Goal: Task Accomplishment & Management: Manage account settings

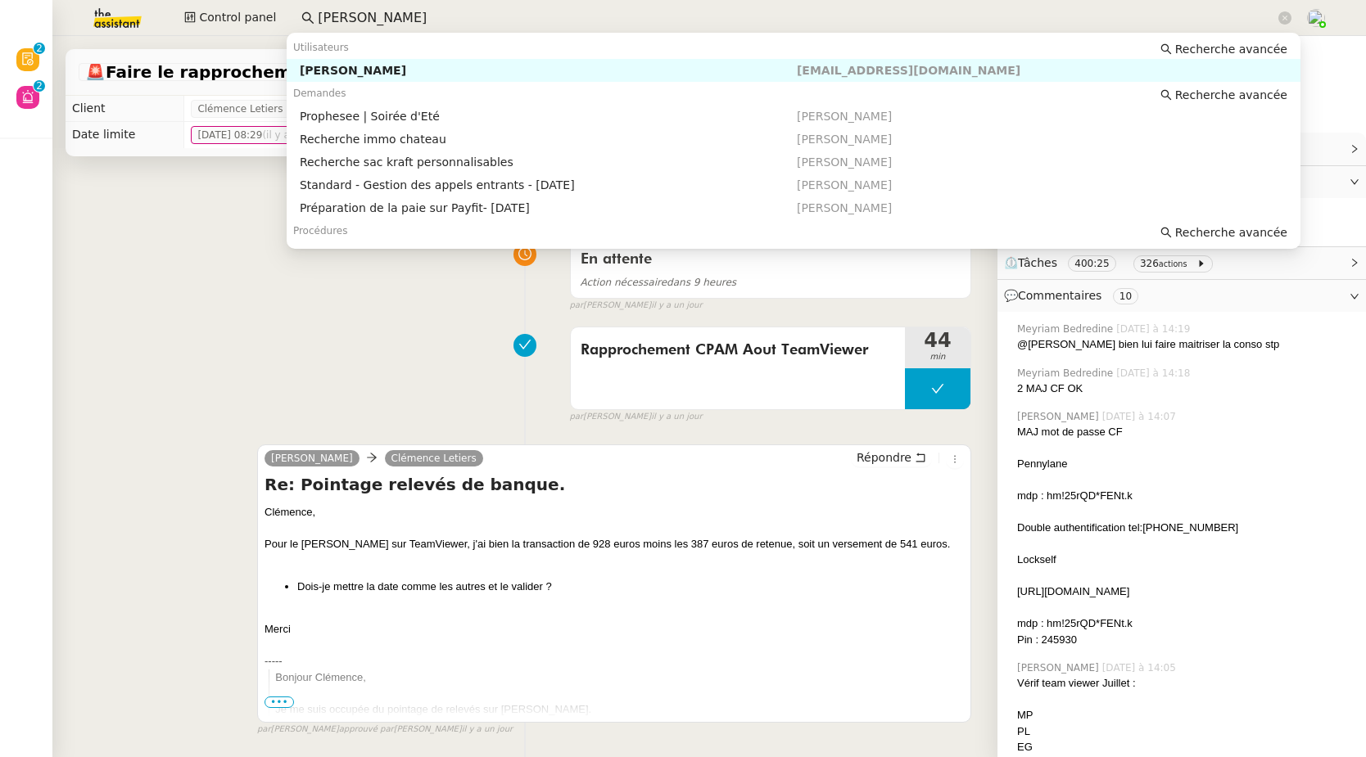
click at [383, 72] on div "[PERSON_NAME]" at bounding box center [548, 70] width 497 height 15
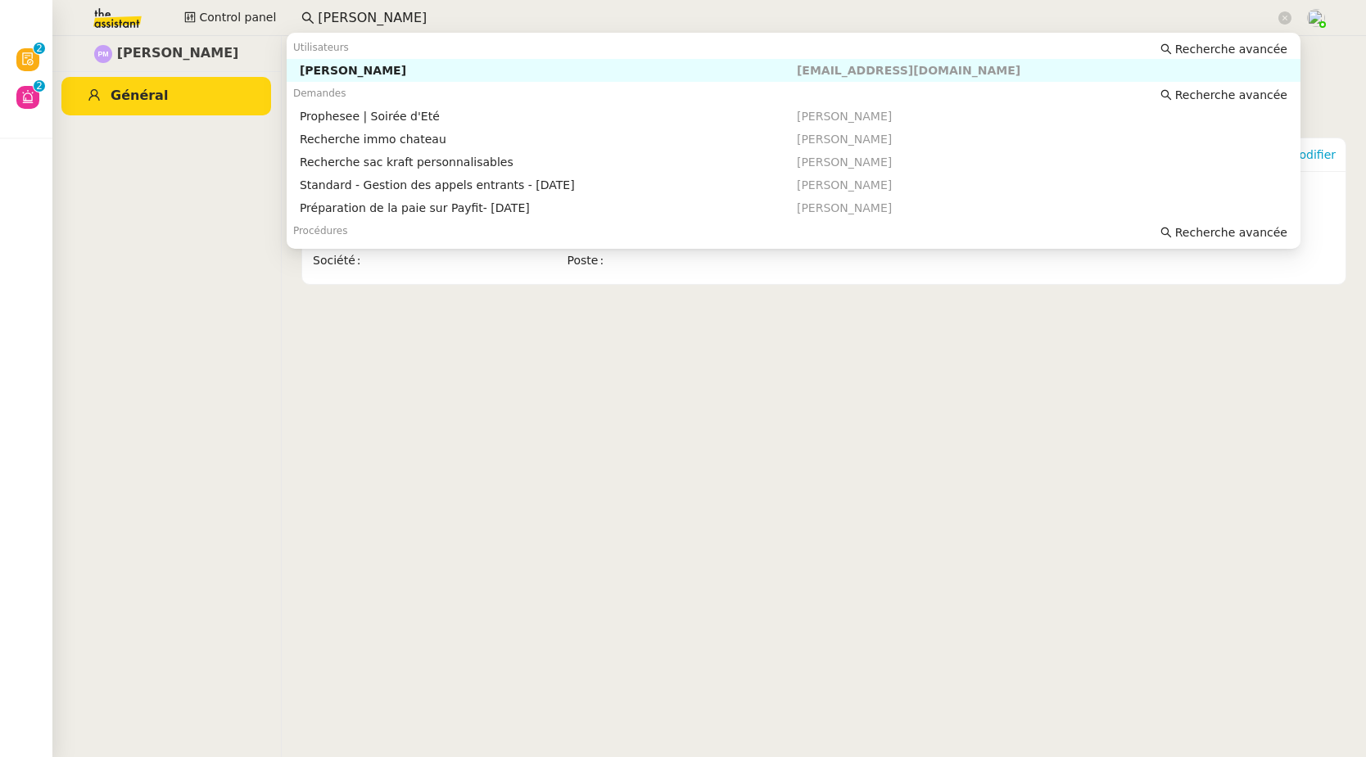
drag, startPoint x: 397, startPoint y: 16, endPoint x: 349, endPoint y: 16, distance: 48.3
click at [349, 16] on input "[PERSON_NAME]" at bounding box center [796, 18] width 957 height 22
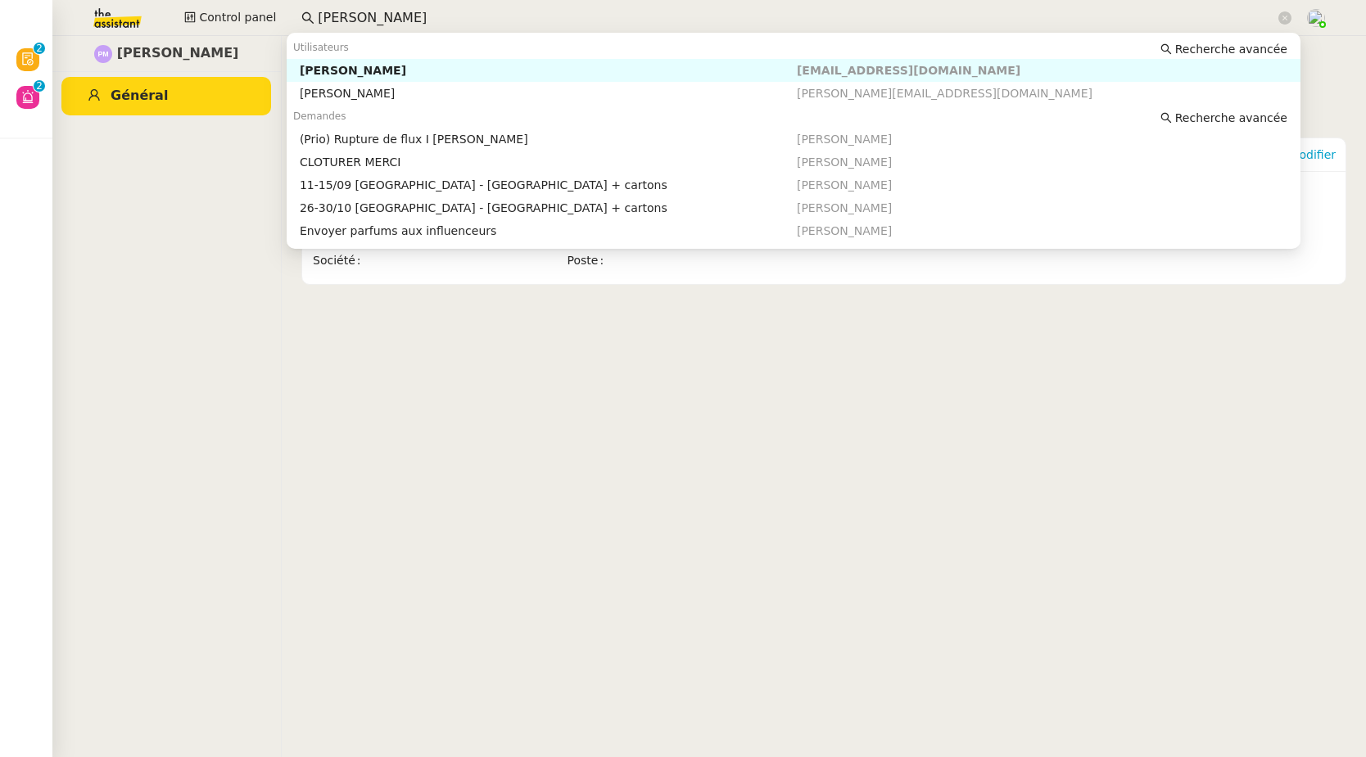
click at [368, 66] on div "[PERSON_NAME]" at bounding box center [548, 70] width 497 height 15
type input "[PERSON_NAME]"
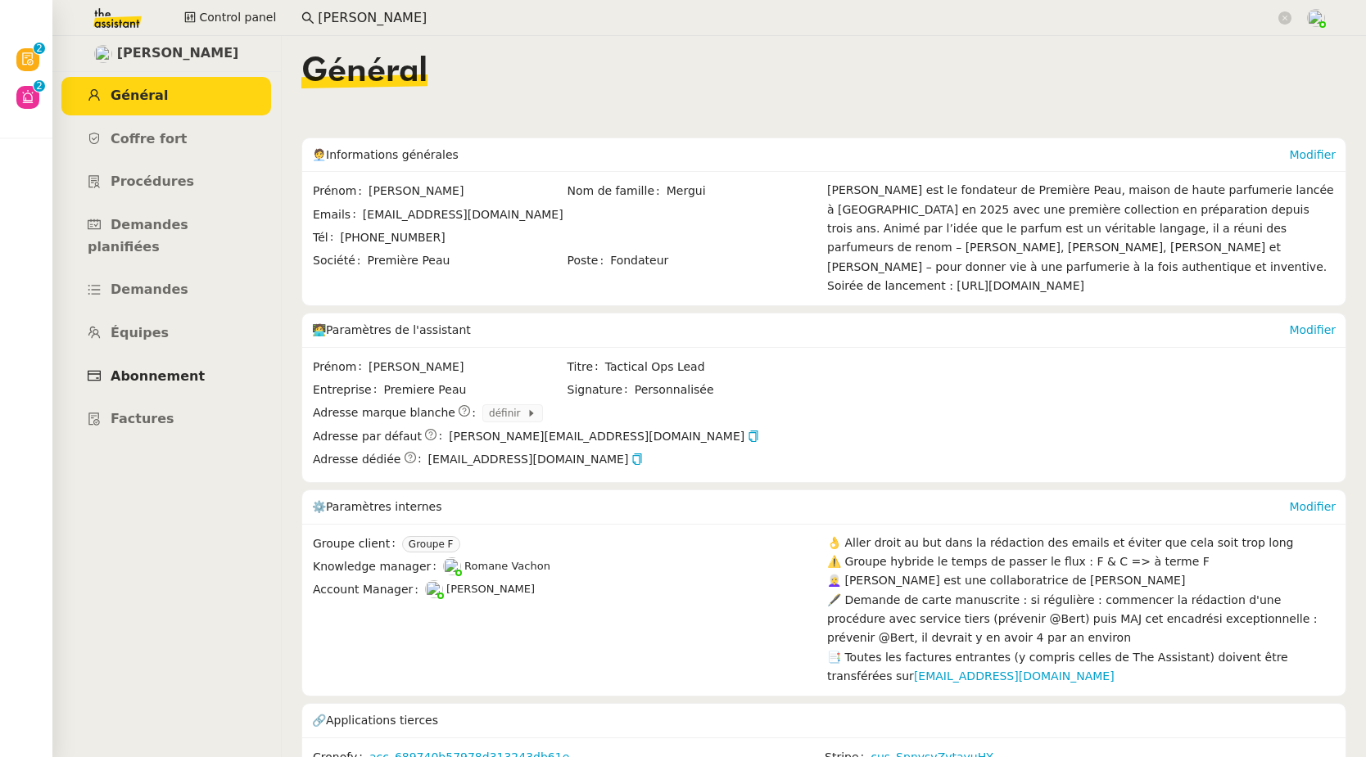
click at [160, 358] on link "Abonnement" at bounding box center [166, 377] width 210 height 38
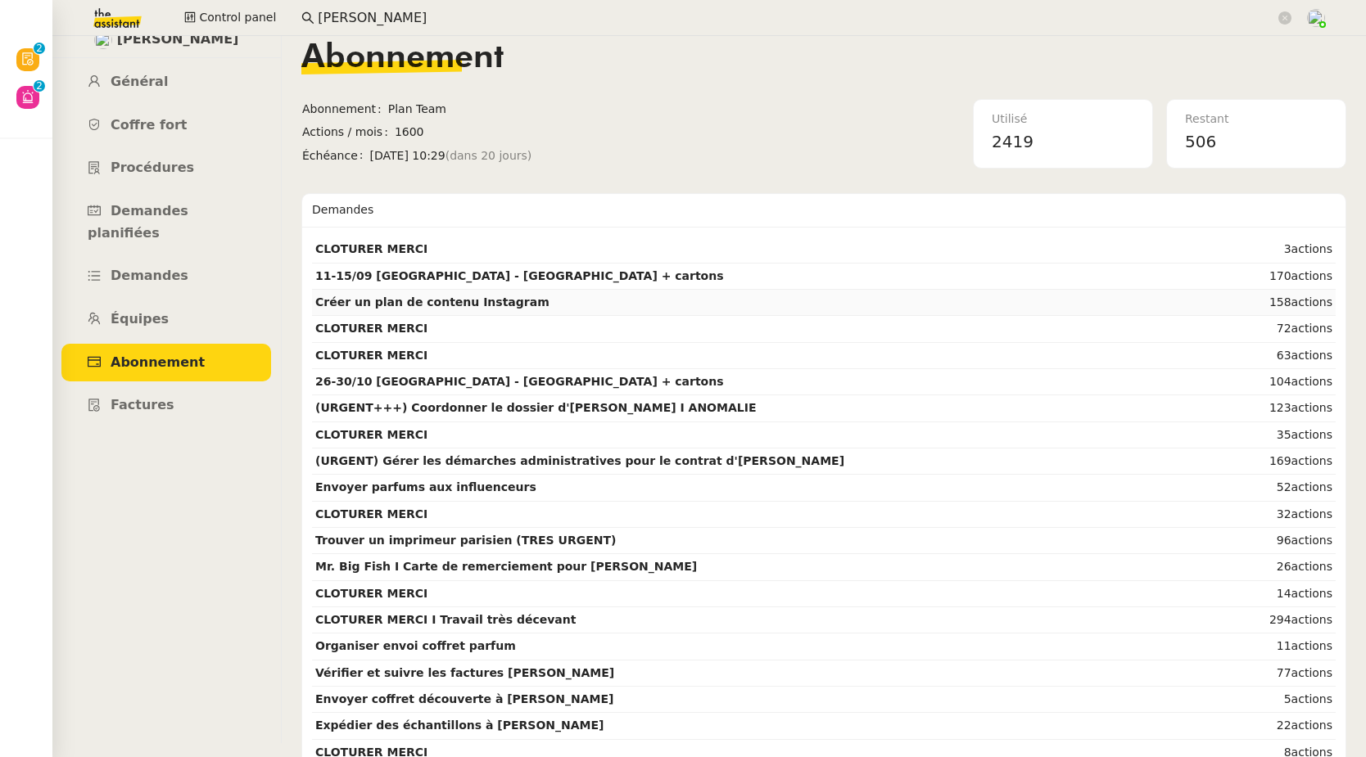
scroll to position [36, 0]
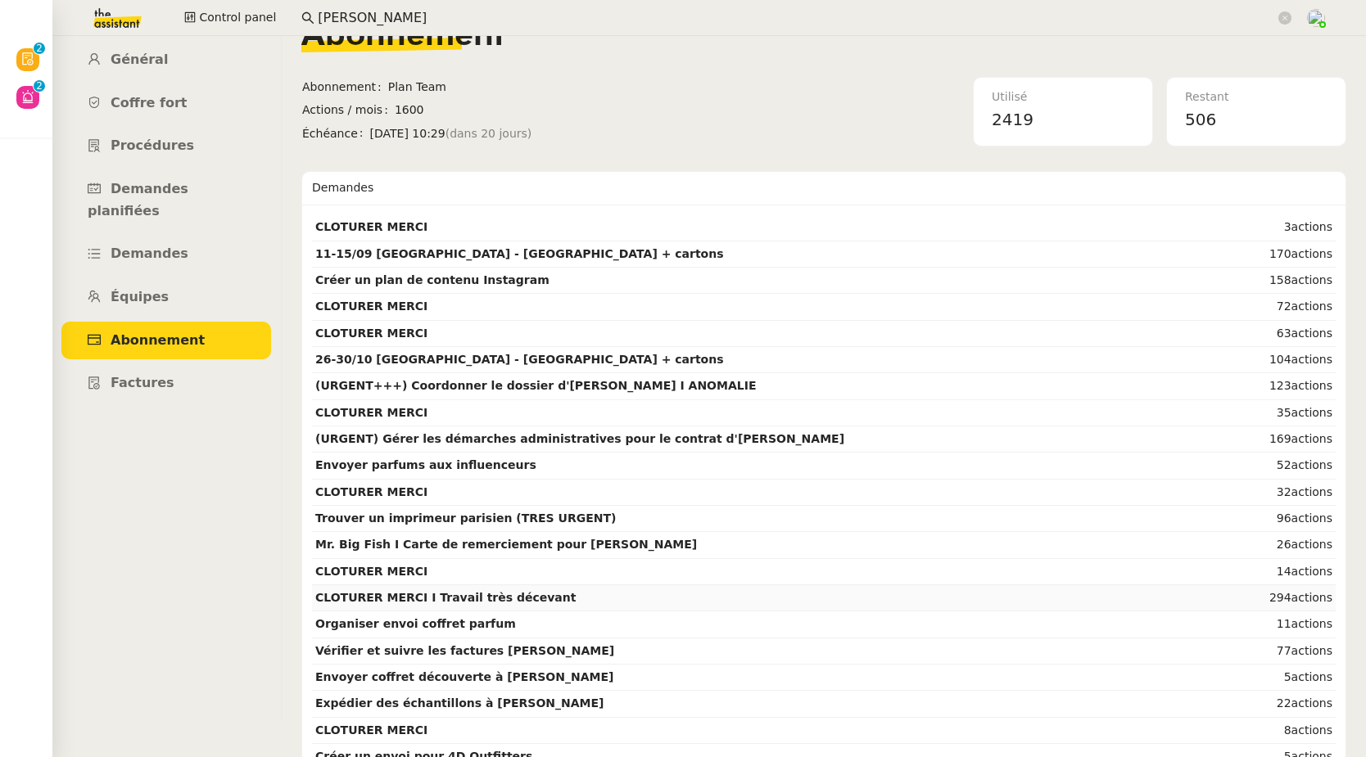
click at [465, 594] on strong "CLOTURER MERCI I Travail très décevant" at bounding box center [445, 597] width 260 height 13
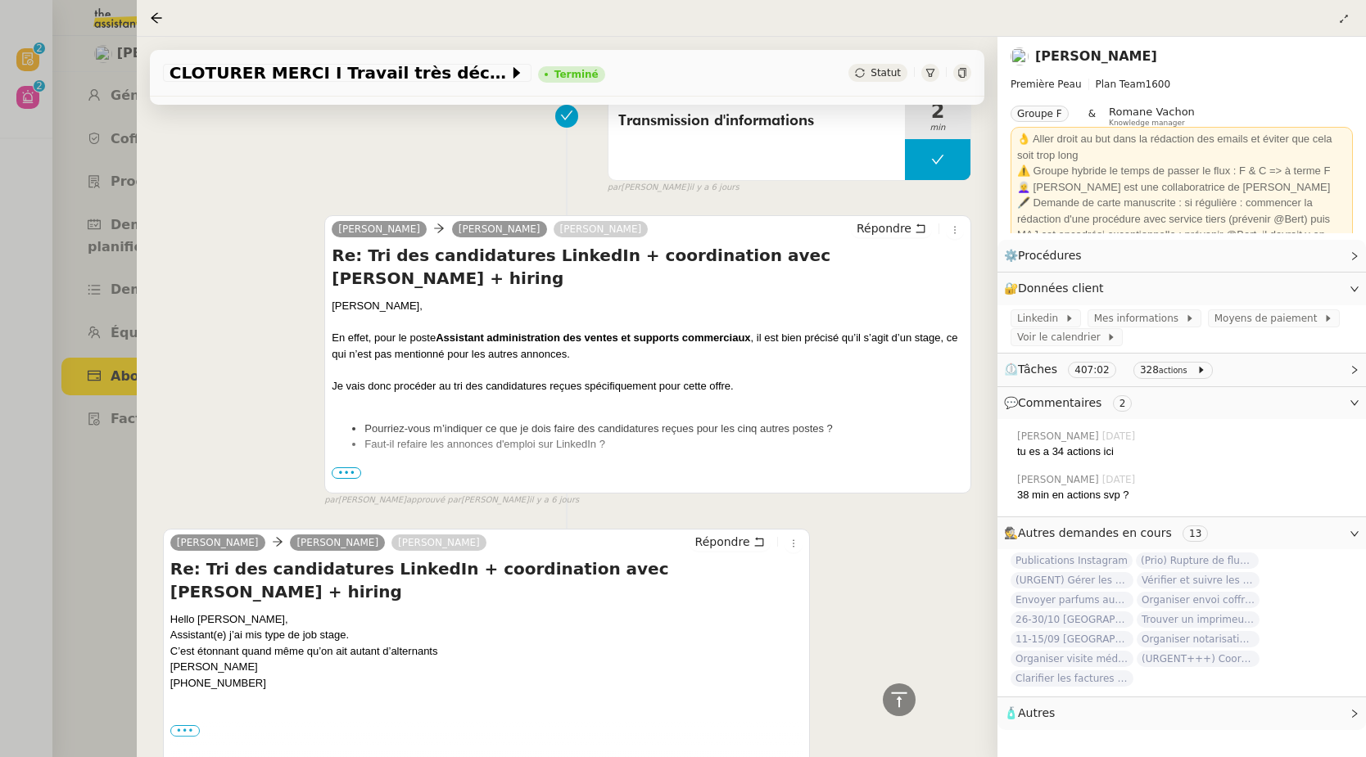
scroll to position [1014, 0]
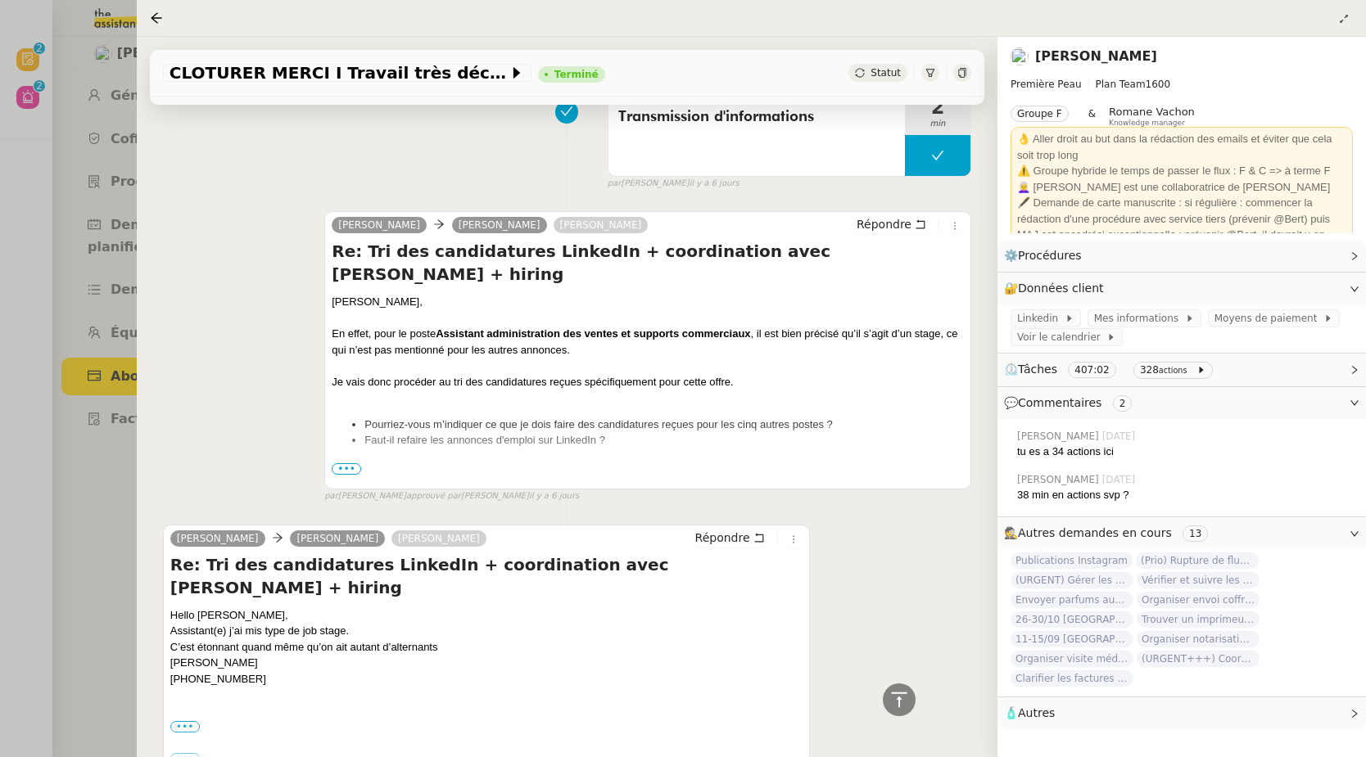
click at [354, 473] on span "•••" at bounding box center [346, 468] width 29 height 11
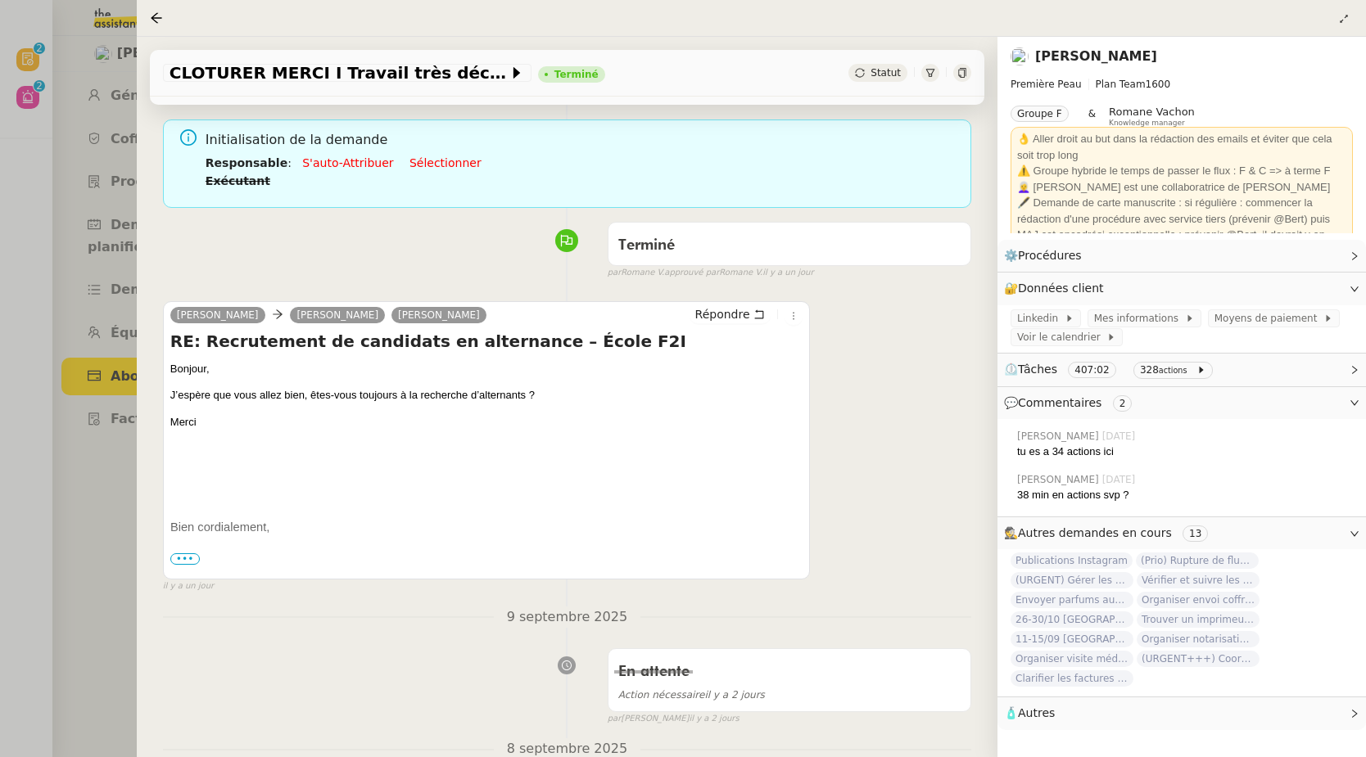
scroll to position [0, 0]
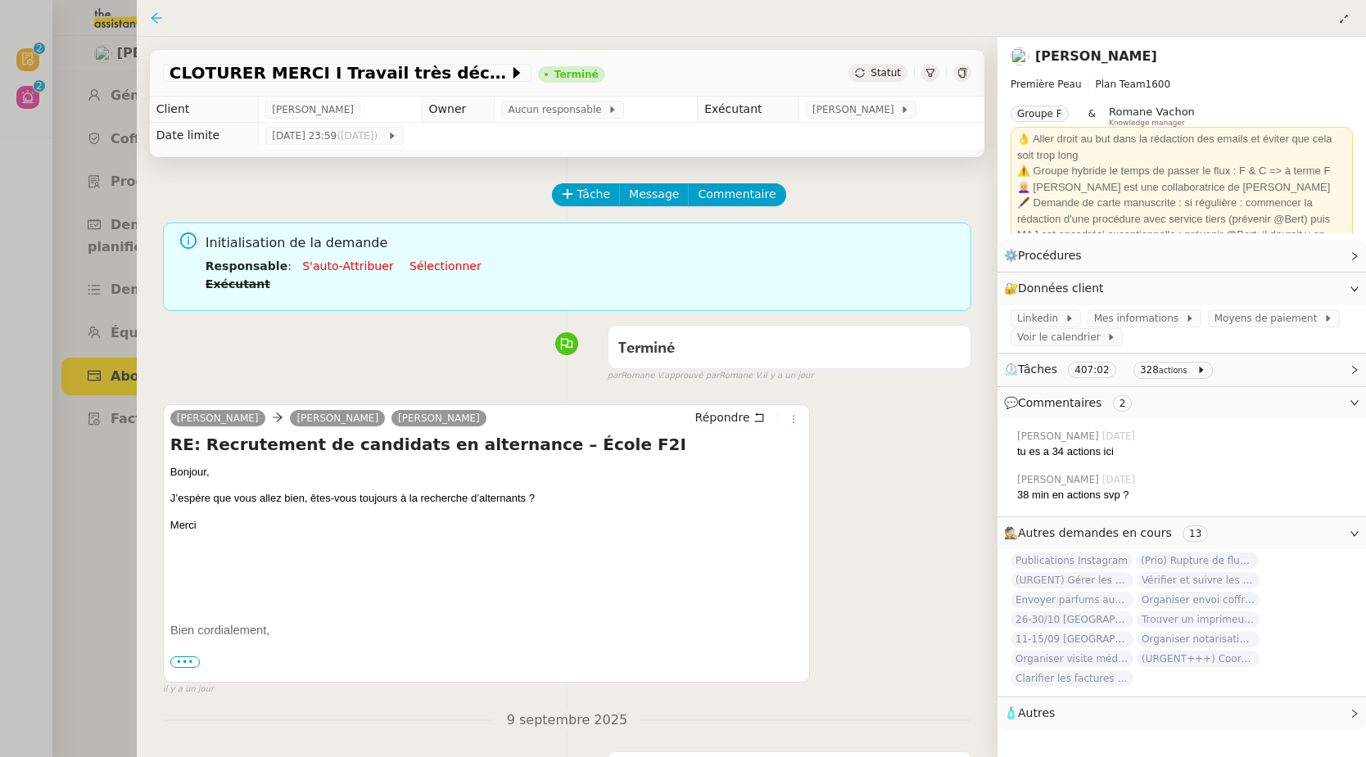
click at [158, 19] on icon at bounding box center [156, 17] width 11 height 11
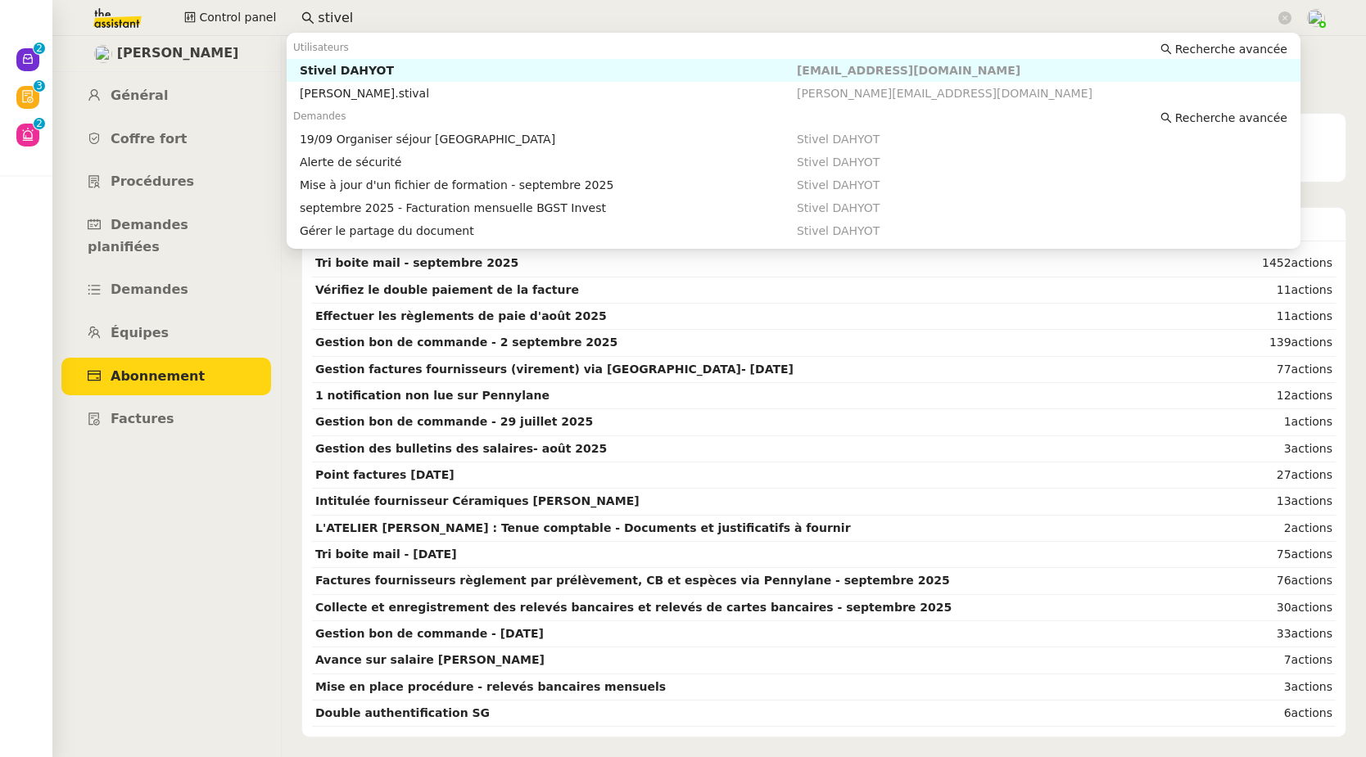
click at [347, 72] on div "Stivel DAHYOT" at bounding box center [548, 70] width 497 height 15
type input "stivel"
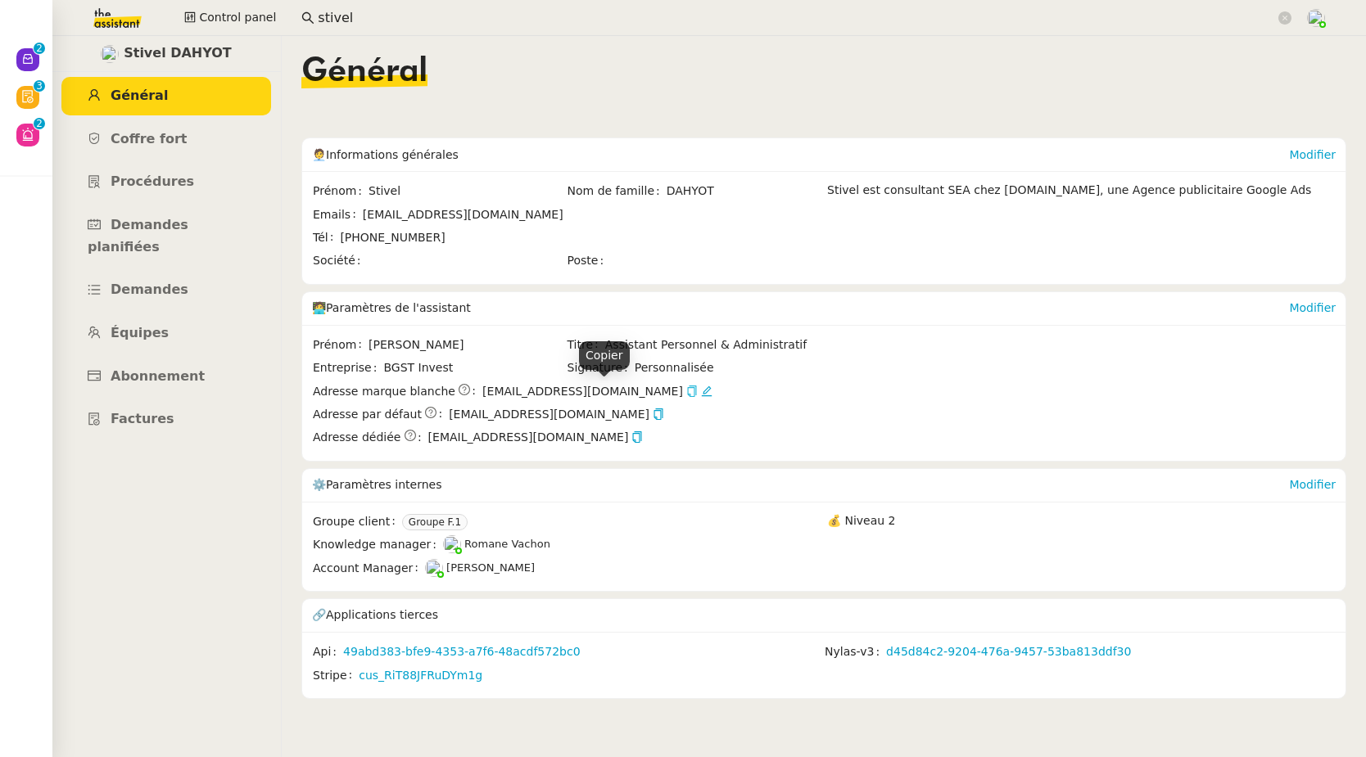
click at [686, 393] on icon "button" at bounding box center [691, 391] width 11 height 11
